Goal: Information Seeking & Learning: Find specific fact

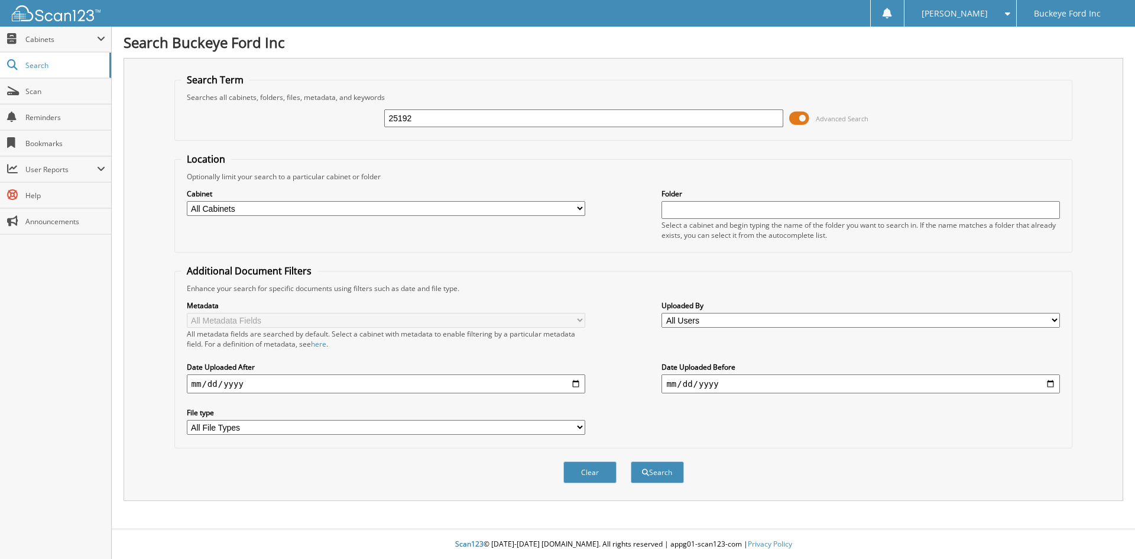
type input "25192"
click at [631, 461] on button "Search" at bounding box center [657, 472] width 53 height 22
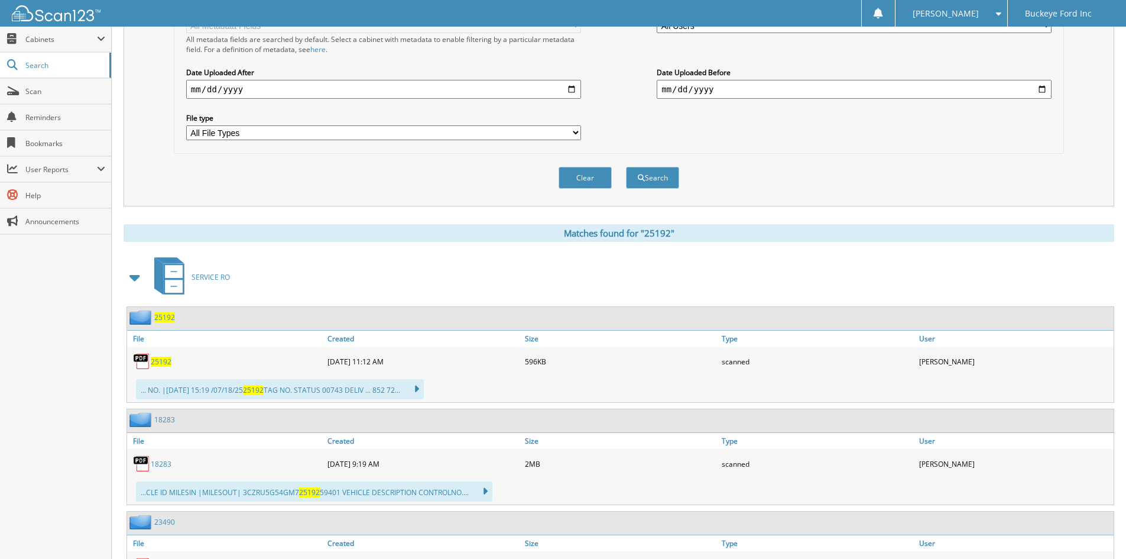
scroll to position [296, 0]
click at [163, 364] on span "25192" at bounding box center [161, 360] width 21 height 10
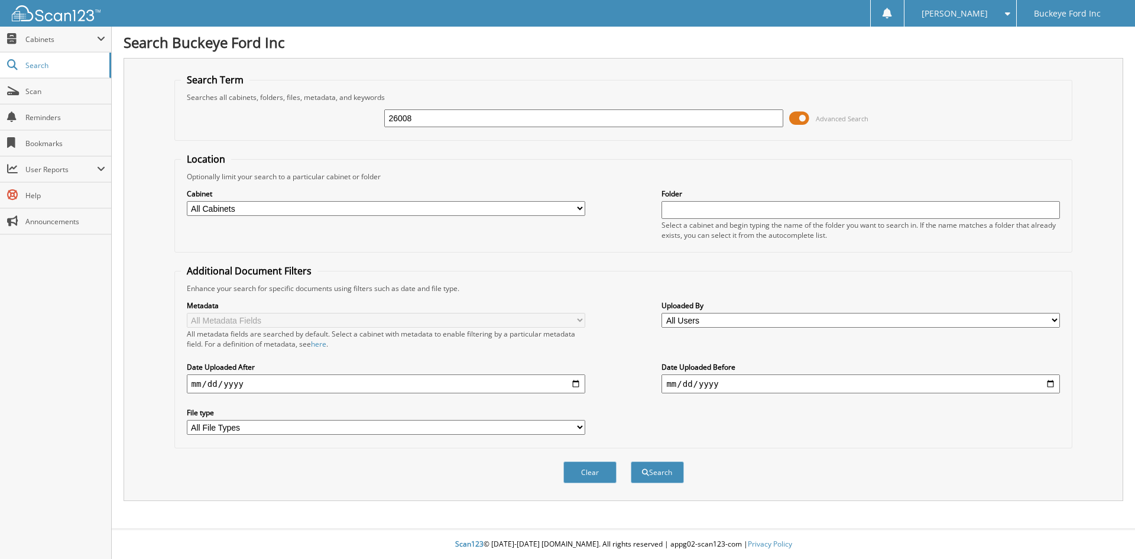
type input "26008"
click at [631, 461] on button "Search" at bounding box center [657, 472] width 53 height 22
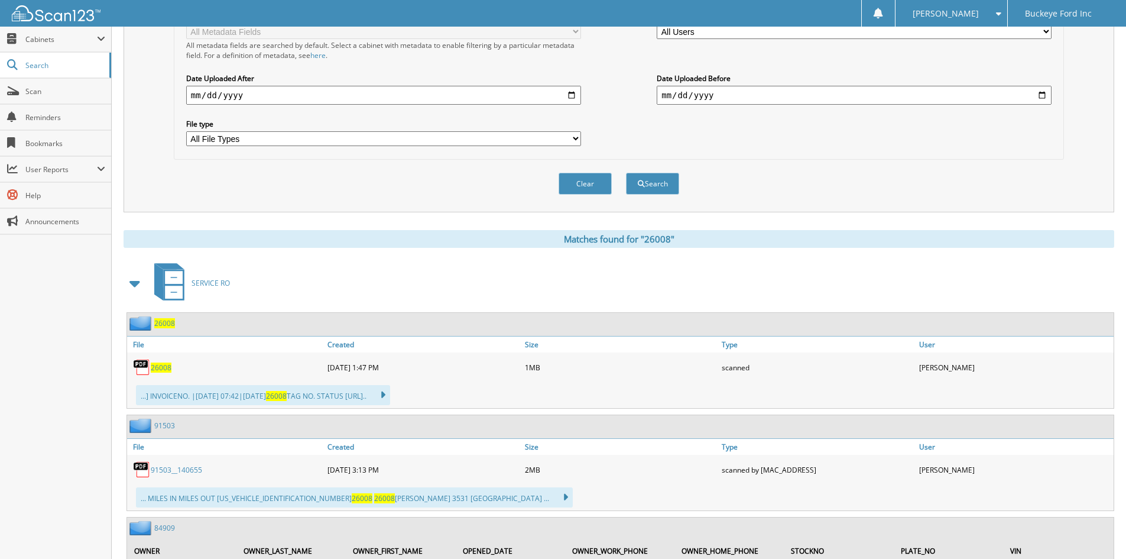
scroll to position [355, 0]
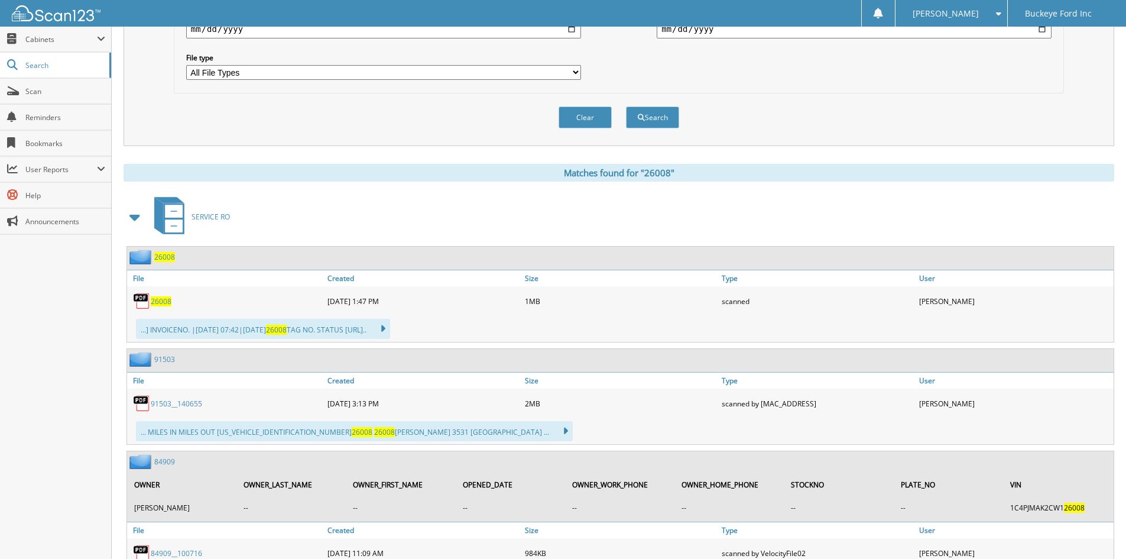
click at [164, 303] on span "26008" at bounding box center [161, 301] width 21 height 10
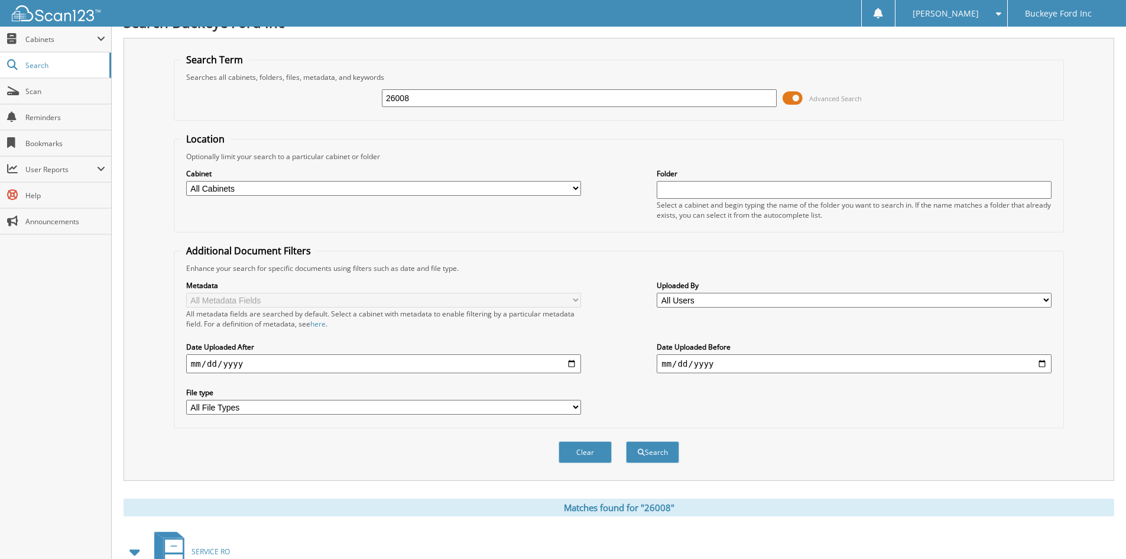
scroll to position [0, 0]
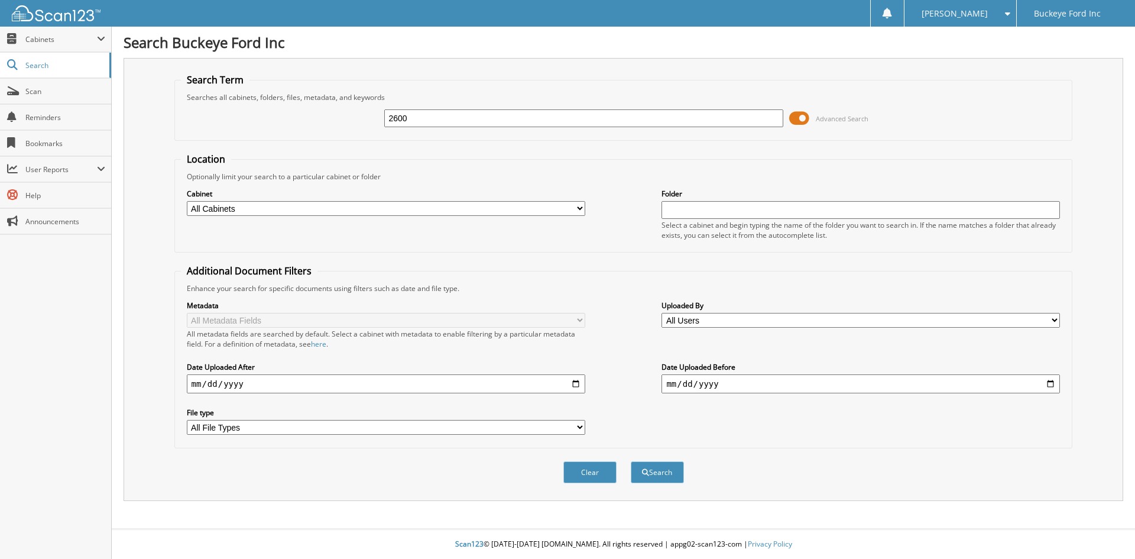
type input "26008"
click at [649, 470] on button "Search" at bounding box center [657, 472] width 53 height 22
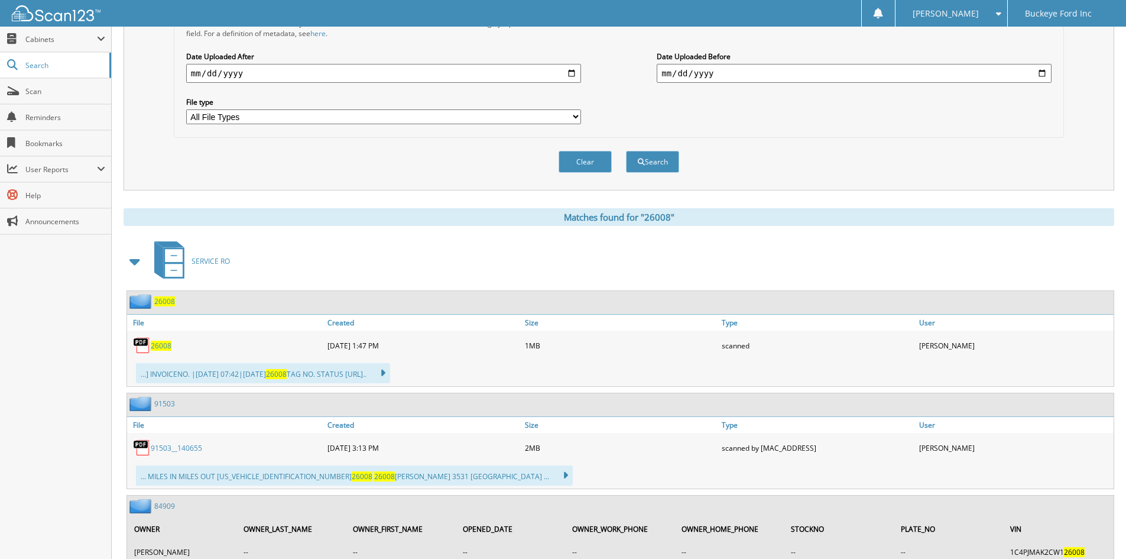
scroll to position [414, 0]
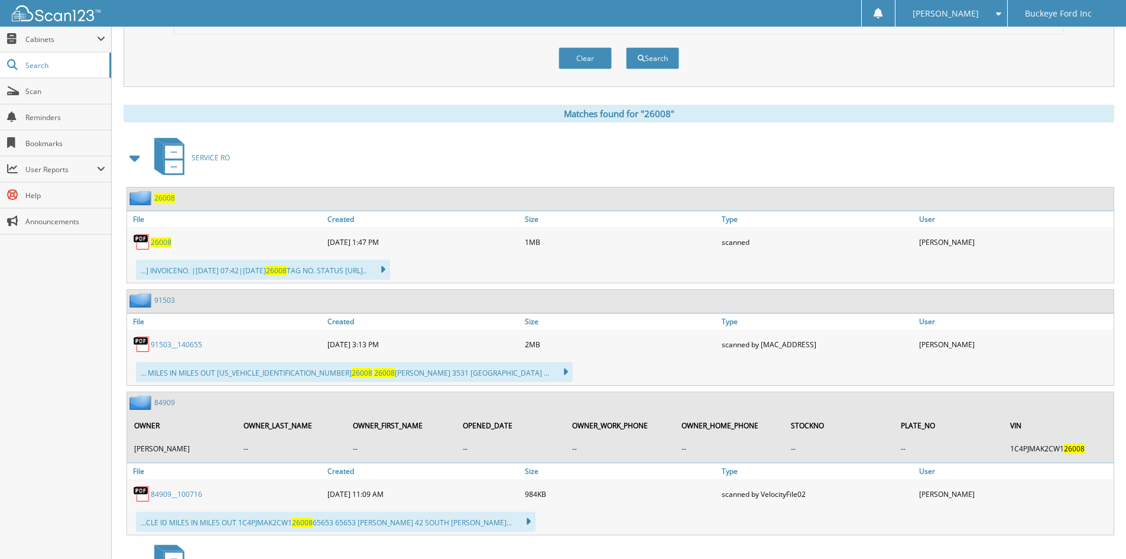
click at [158, 241] on span "26008" at bounding box center [161, 242] width 21 height 10
